Goal: Task Accomplishment & Management: Manage account settings

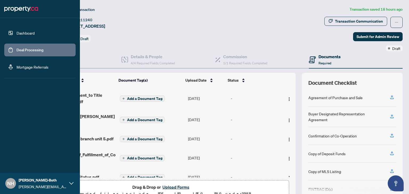
click at [30, 48] on link "Deal Processing" at bounding box center [30, 50] width 27 height 5
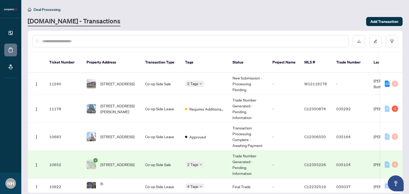
click at [300, 161] on td "C12355226" at bounding box center [316, 165] width 32 height 28
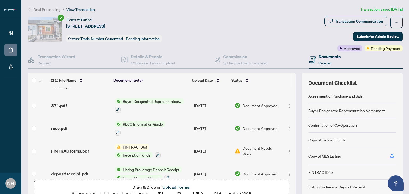
scroll to position [103, 0]
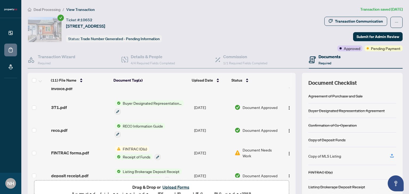
click at [143, 146] on span "FINTRAC ID(s)" at bounding box center [135, 149] width 28 height 6
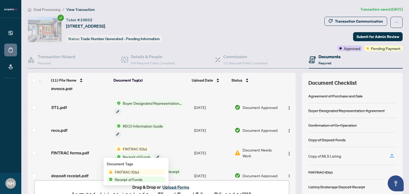
click at [144, 172] on span "FINTRAC ID(s)" at bounding box center [136, 172] width 59 height 6
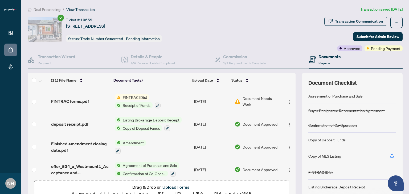
scroll to position [156, 0]
